Goal: Transaction & Acquisition: Purchase product/service

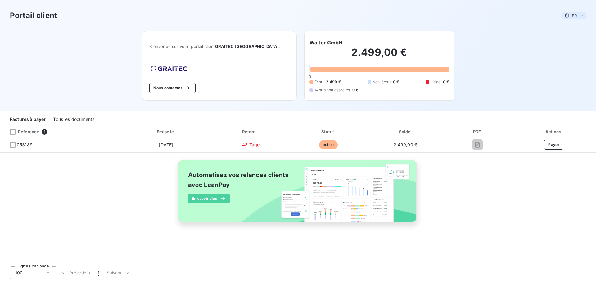
click at [580, 17] on icon at bounding box center [581, 15] width 5 height 6
click at [567, 39] on span "Anglais" at bounding box center [573, 40] width 14 height 6
click at [358, 48] on h2 "2.499,00 €" at bounding box center [376, 55] width 135 height 19
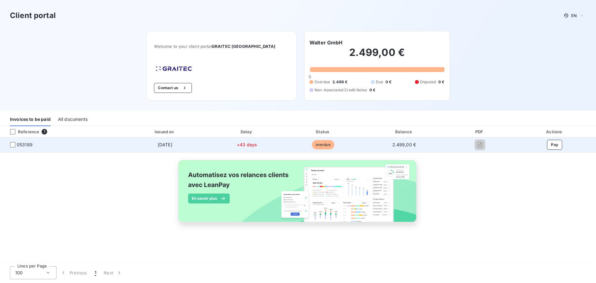
click at [320, 141] on span "overdue" at bounding box center [323, 144] width 22 height 9
click at [557, 145] on button "Pay" at bounding box center [554, 145] width 15 height 10
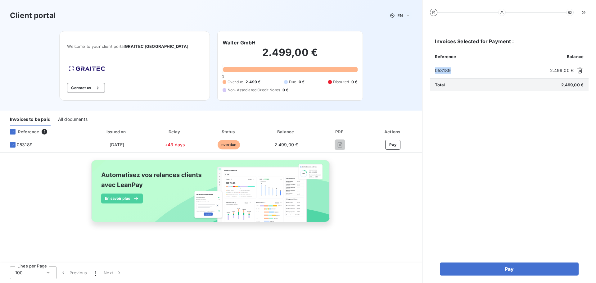
drag, startPoint x: 455, startPoint y: 71, endPoint x: 433, endPoint y: 72, distance: 22.0
click at [433, 72] on div "053189 2.499,00 €" at bounding box center [509, 70] width 159 height 15
copy span "053189"
